Goal: Task Accomplishment & Management: Manage account settings

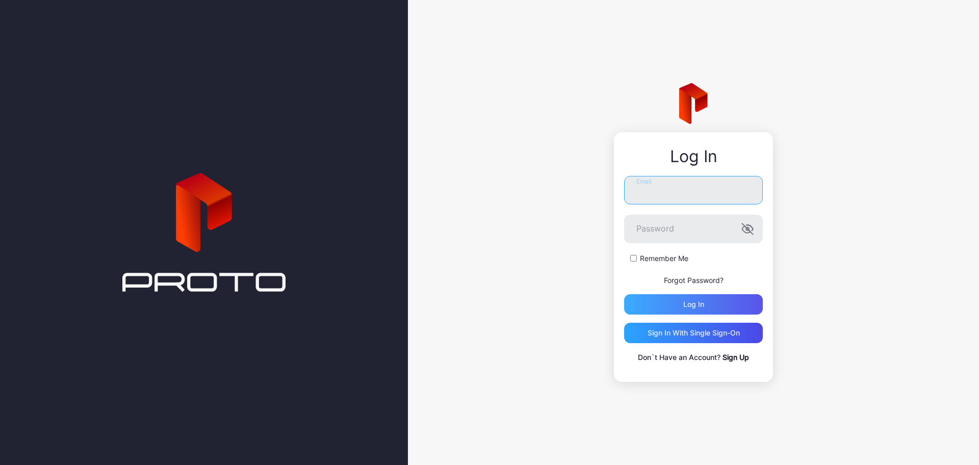
type input "**********"
click at [680, 302] on div "Log in" at bounding box center [693, 304] width 139 height 20
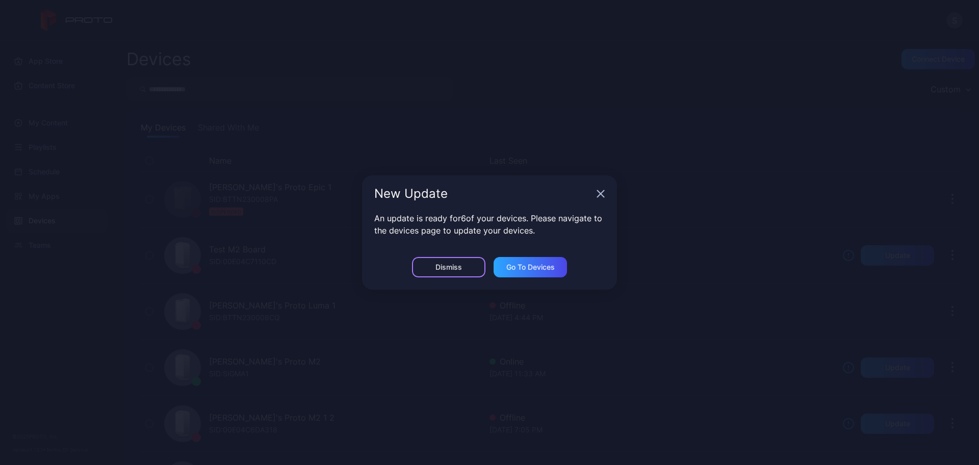
click at [452, 269] on div "Dismiss" at bounding box center [449, 267] width 27 height 8
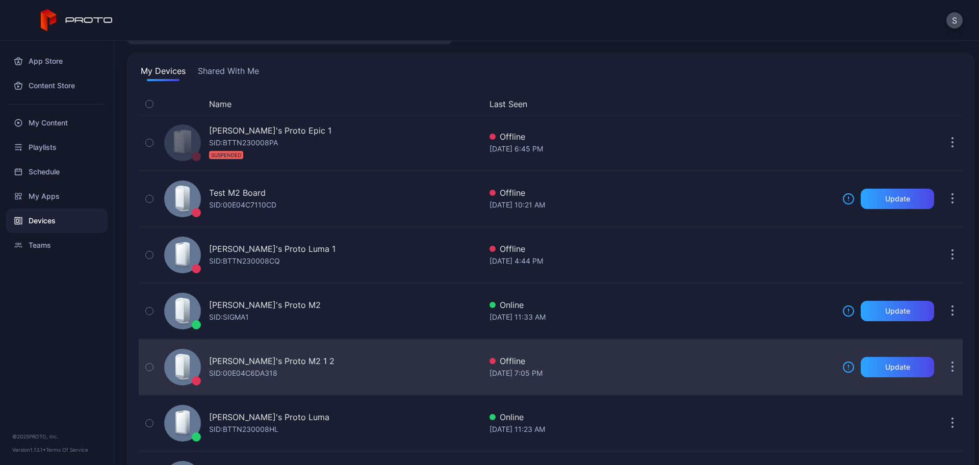
scroll to position [58, 0]
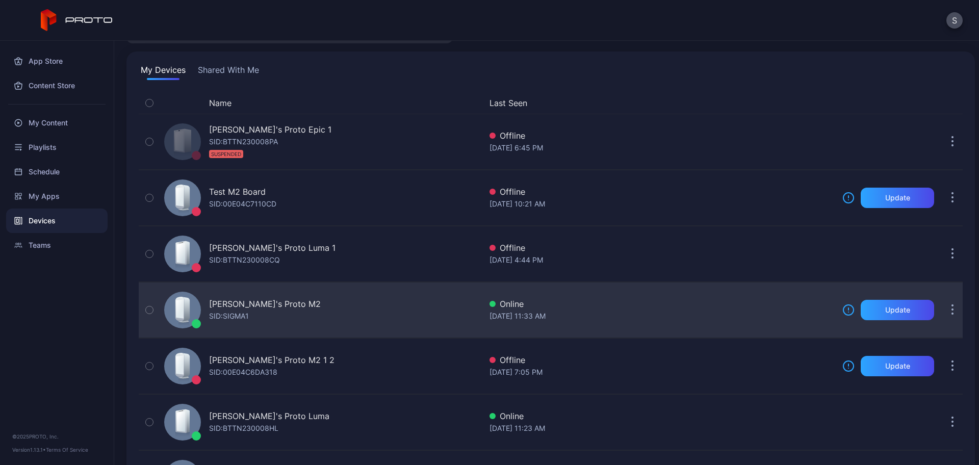
click at [234, 311] on div "SID: SIGMA1" at bounding box center [229, 316] width 40 height 12
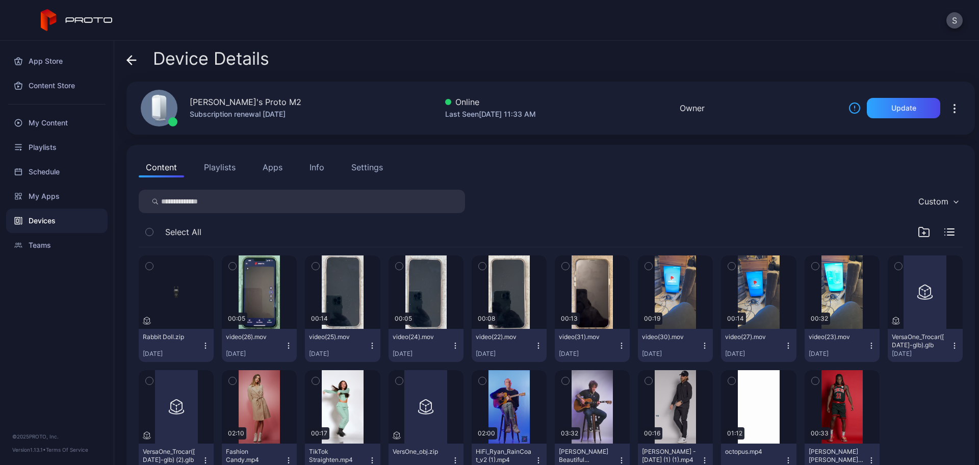
click at [356, 168] on div "Settings" at bounding box center [367, 167] width 32 height 12
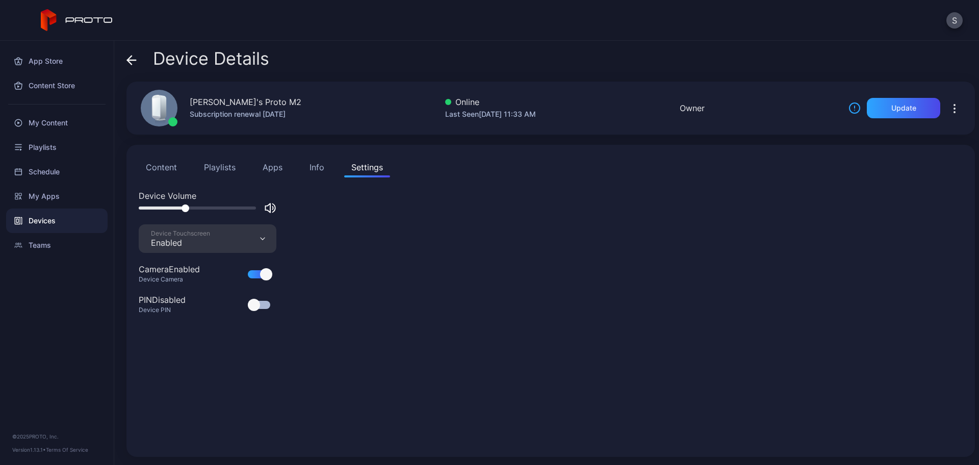
click at [185, 208] on div at bounding box center [197, 208] width 117 height 3
click at [179, 209] on div at bounding box center [197, 208] width 117 height 3
click at [595, 252] on div "Device Volume Device Touchscreen Enabled Camera Enabled Device Camera PIN Disab…" at bounding box center [551, 317] width 824 height 255
click at [601, 246] on div "Device Volume Device Touchscreen Enabled Camera Enabled Device Camera PIN Disab…" at bounding box center [551, 317] width 824 height 255
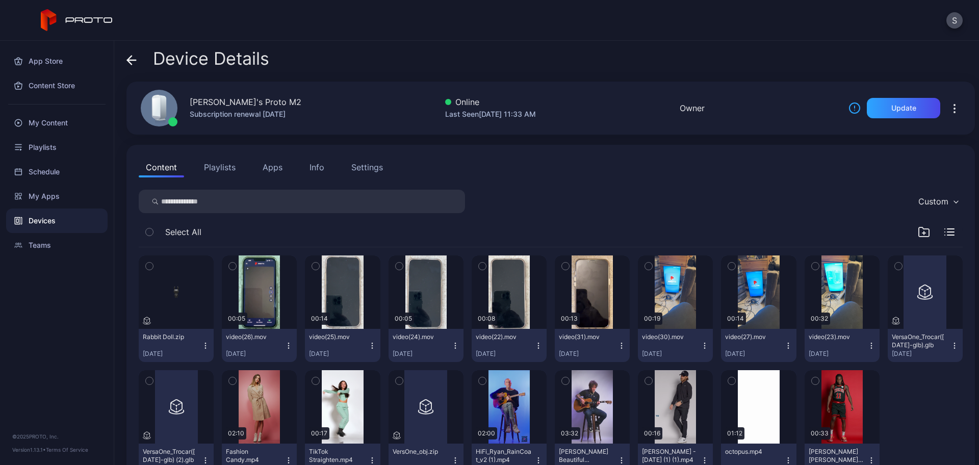
click at [355, 165] on div "Settings" at bounding box center [367, 167] width 32 height 12
click at [366, 165] on div "Settings" at bounding box center [367, 167] width 32 height 12
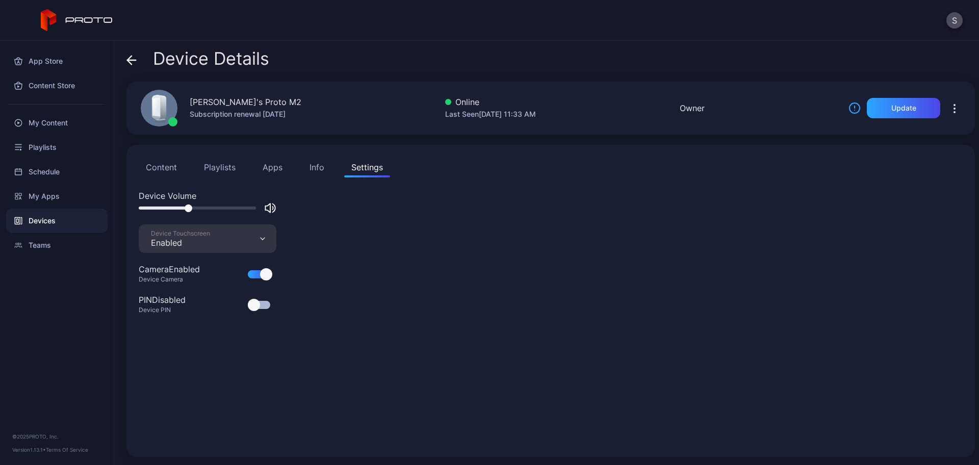
click at [189, 207] on div at bounding box center [197, 208] width 117 height 3
click at [268, 208] on icon "button" at bounding box center [270, 208] width 12 height 12
click at [142, 56] on div "Device Details" at bounding box center [197, 61] width 143 height 24
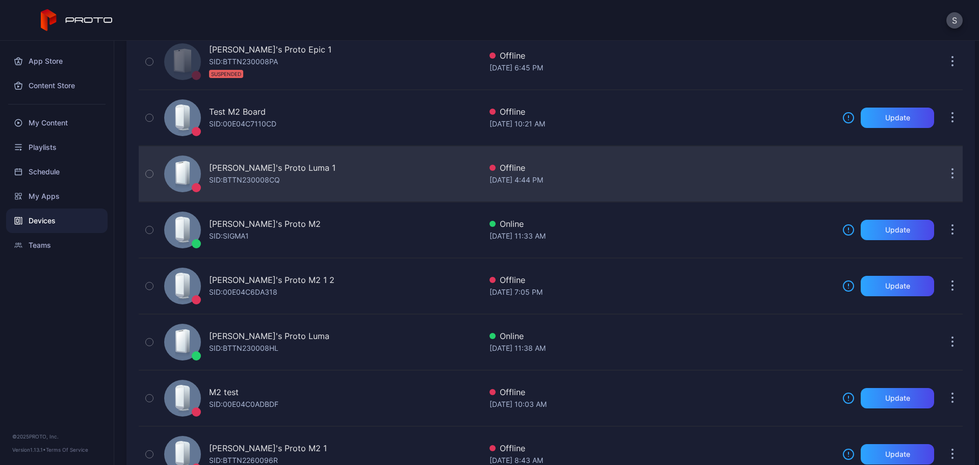
scroll to position [175, 0]
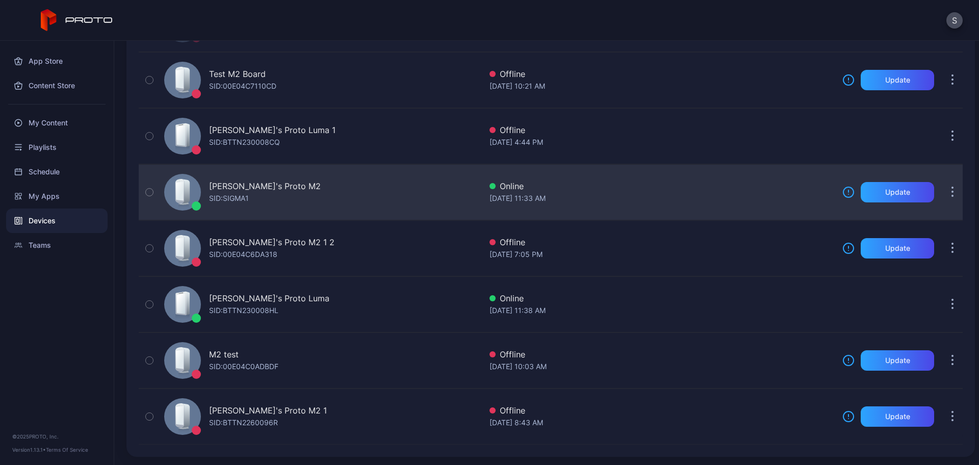
click at [302, 195] on div "Stoyan's Proto M2 SID: SIGMA1" at bounding box center [320, 192] width 321 height 51
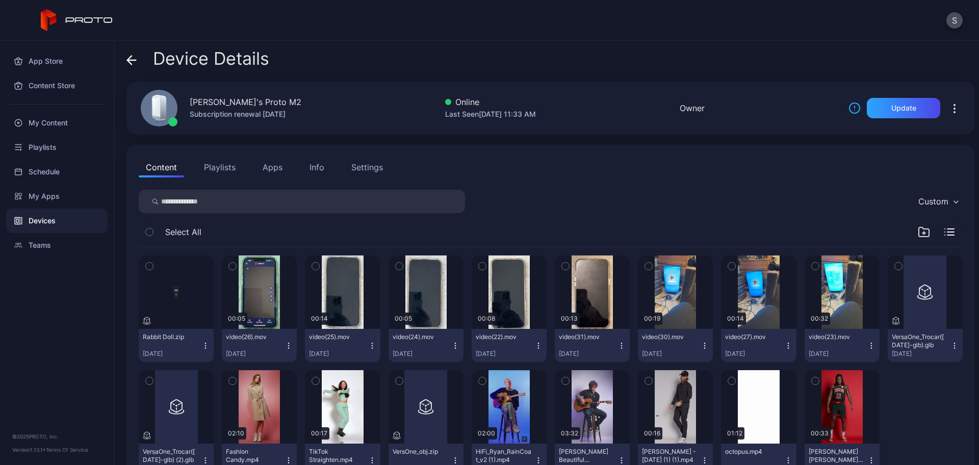
click at [368, 166] on div "Settings" at bounding box center [367, 167] width 32 height 12
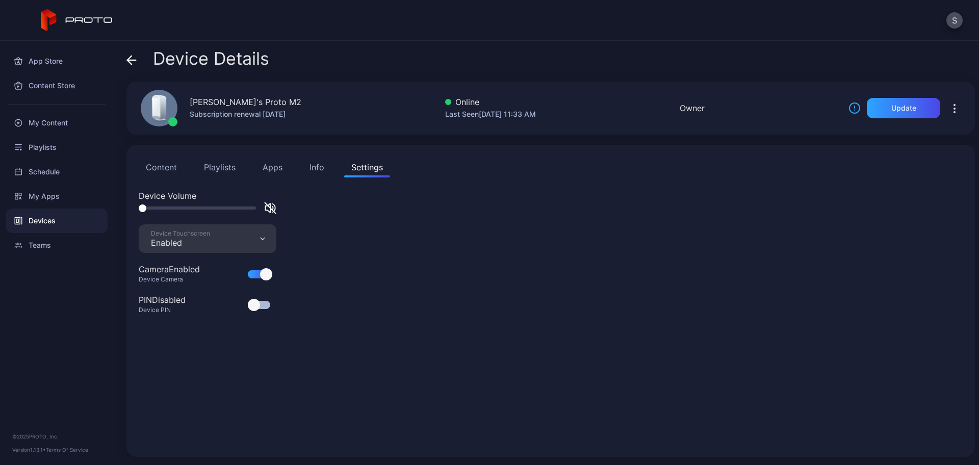
click at [274, 205] on icon "button" at bounding box center [274, 208] width 3 height 9
drag, startPoint x: 213, startPoint y: 208, endPoint x: 188, endPoint y: 211, distance: 25.7
click at [188, 210] on div at bounding box center [197, 208] width 117 height 3
click at [202, 209] on div at bounding box center [197, 208] width 117 height 3
drag, startPoint x: 203, startPoint y: 210, endPoint x: 58, endPoint y: 217, distance: 145.5
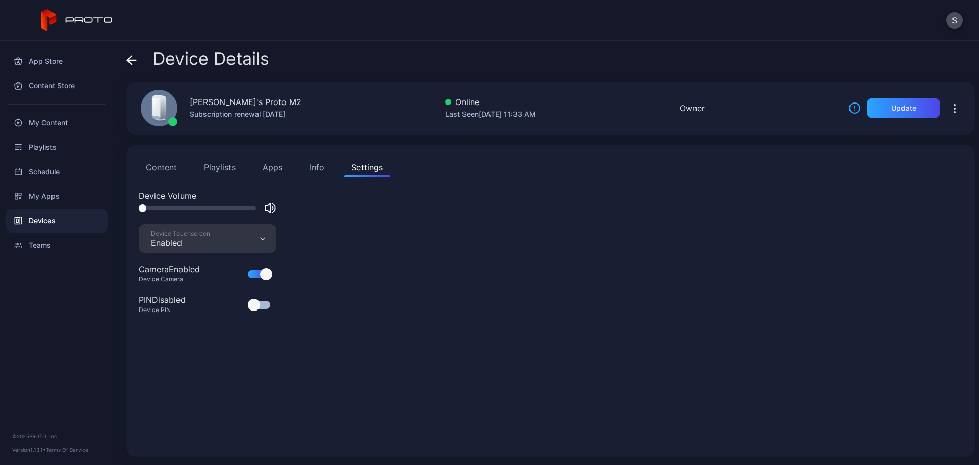
click at [58, 217] on div "App Store Content Store My Content Playlists Schedule My Apps Devices Teams © 2…" at bounding box center [489, 253] width 979 height 424
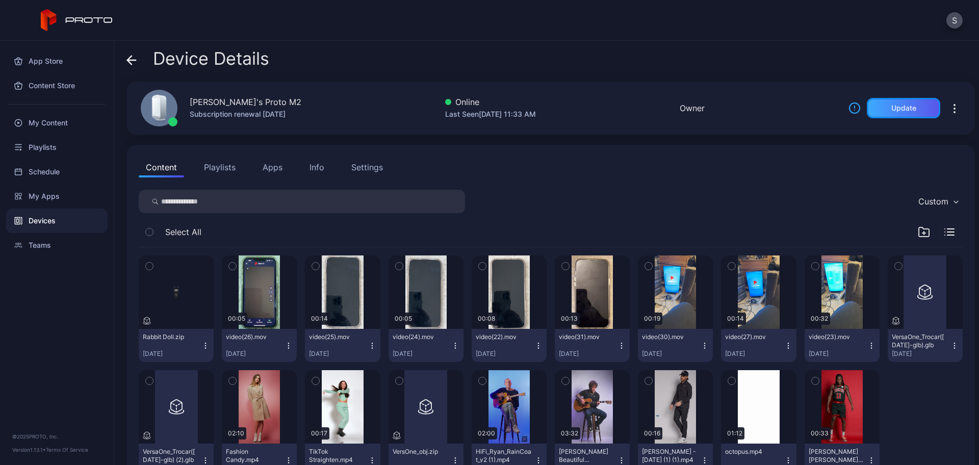
click at [891, 108] on div "Update" at bounding box center [903, 108] width 25 height 8
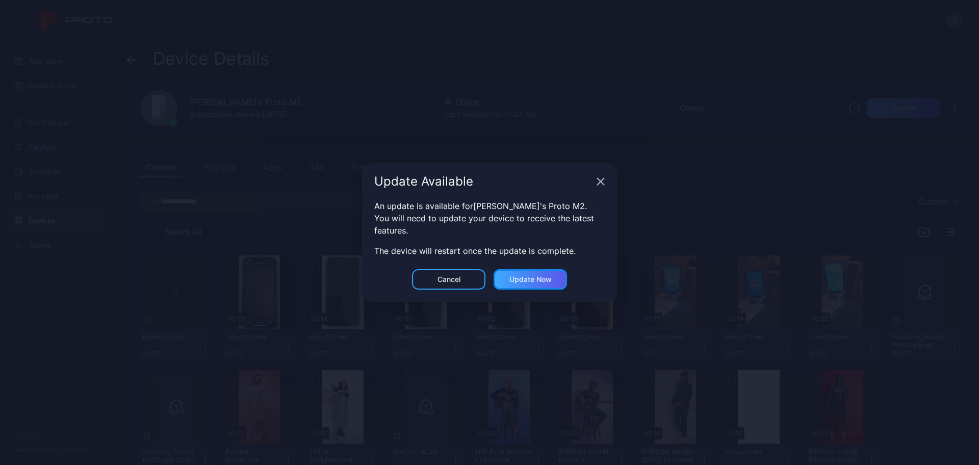
click at [540, 278] on div "Update now" at bounding box center [530, 279] width 42 height 8
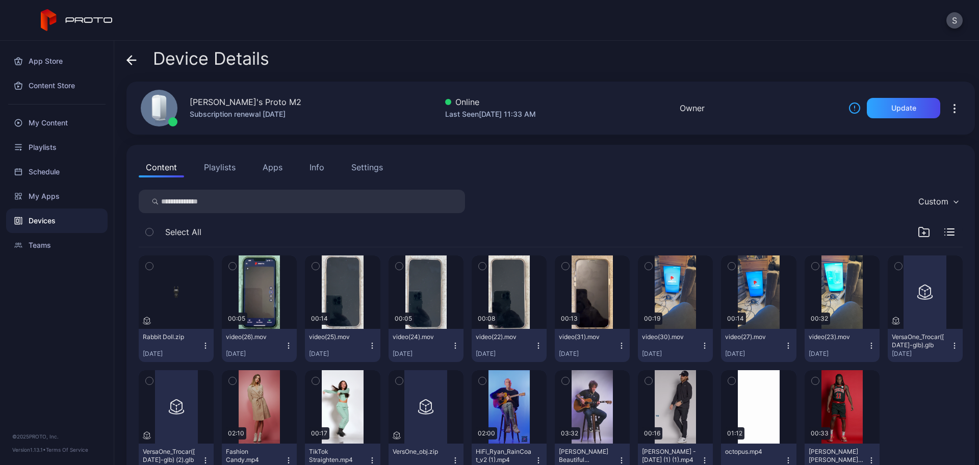
click at [376, 166] on div "Settings" at bounding box center [367, 167] width 32 height 12
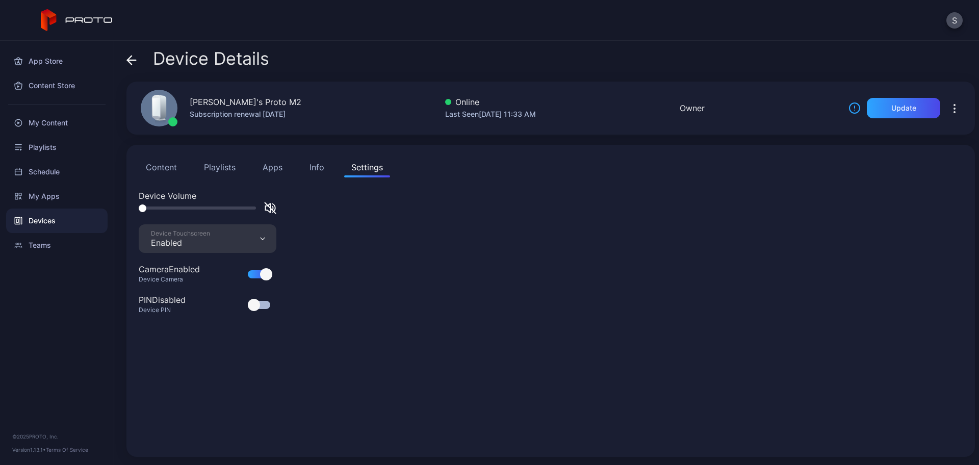
click at [273, 206] on icon "button" at bounding box center [270, 208] width 12 height 12
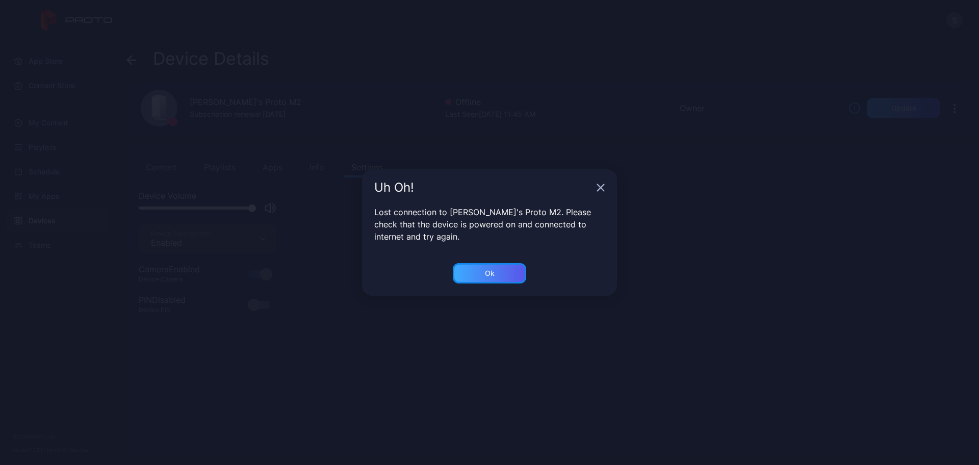
click at [469, 267] on div "Ok" at bounding box center [489, 273] width 73 height 20
